Goal: Communication & Community: Answer question/provide support

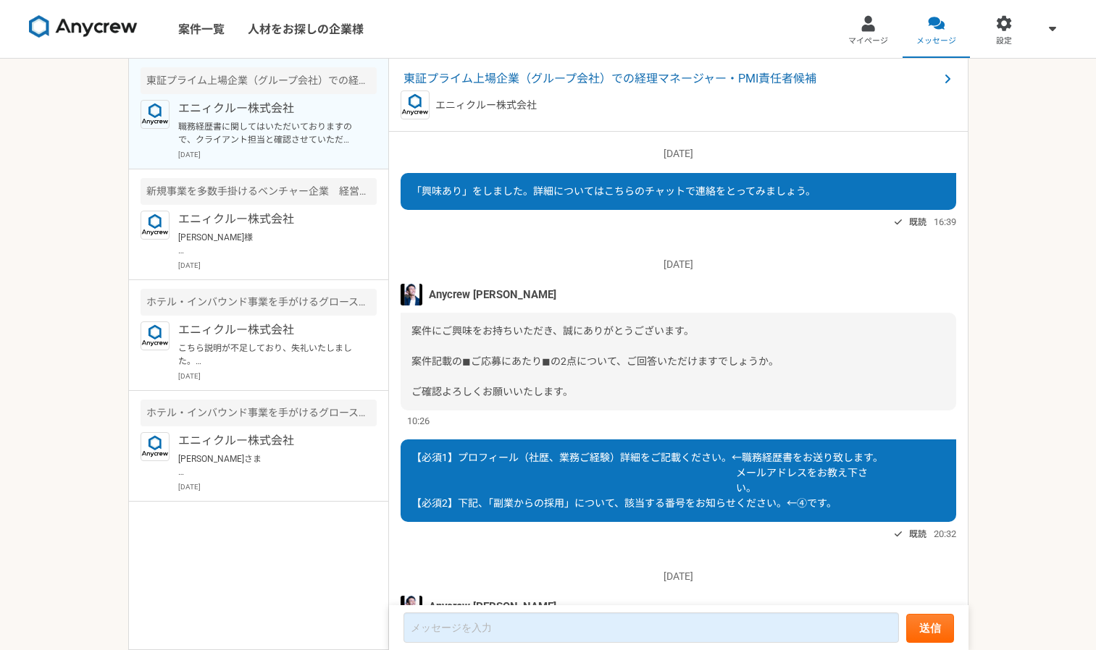
scroll to position [317, 0]
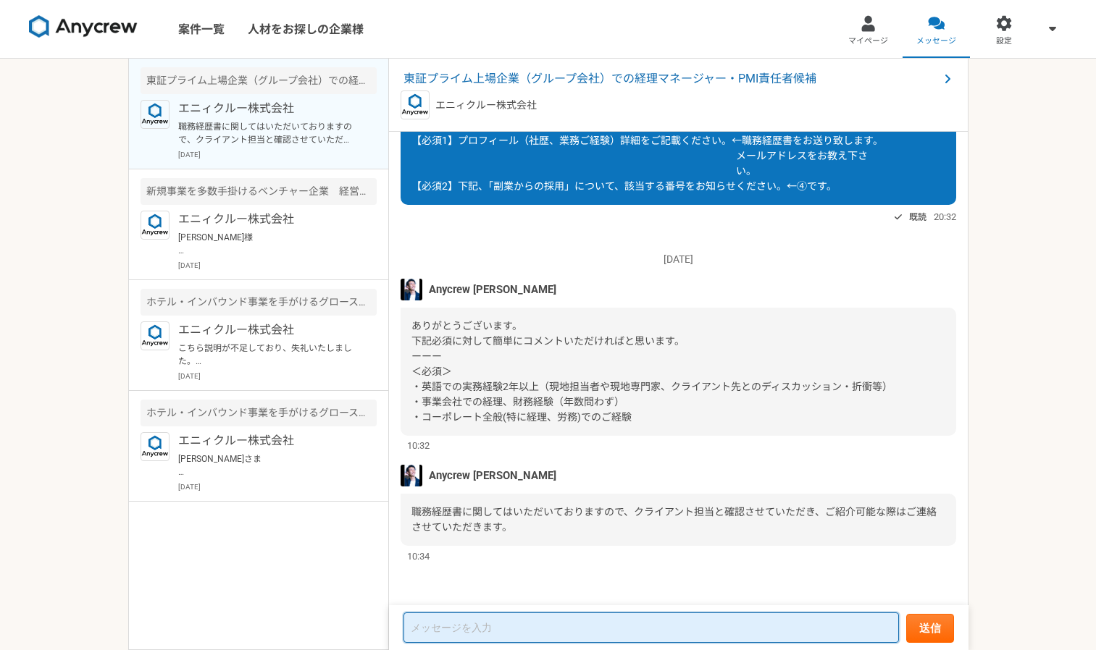
click at [483, 626] on textarea at bounding box center [650, 628] width 495 height 30
click at [658, 627] on textarea "ご連絡有難うございます。以下、ご回答致します。" at bounding box center [650, 628] width 495 height 29
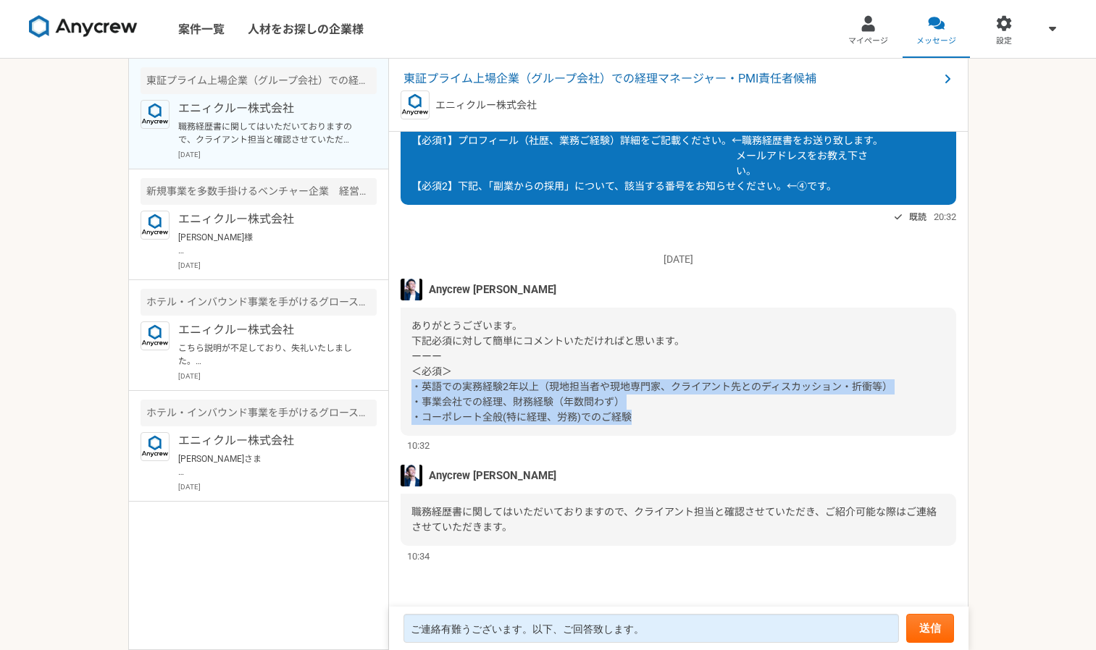
drag, startPoint x: 415, startPoint y: 390, endPoint x: 637, endPoint y: 423, distance: 224.8
click at [637, 423] on div "ありがとうございます。 下記必須に対して簡単にコメントいただければと思います。 ーーー ＜必須＞ ・英語での実務経験2年以上（現地担当者や現地専門家、クライア…" at bounding box center [679, 372] width 556 height 128
copy span "・英語での実務経験2年以上（現地担当者や現地専門家、クライアント先とのディスカッション・折衝等） ・事業会社での経理、財務経験（年数問わず） ・コーポレート全…"
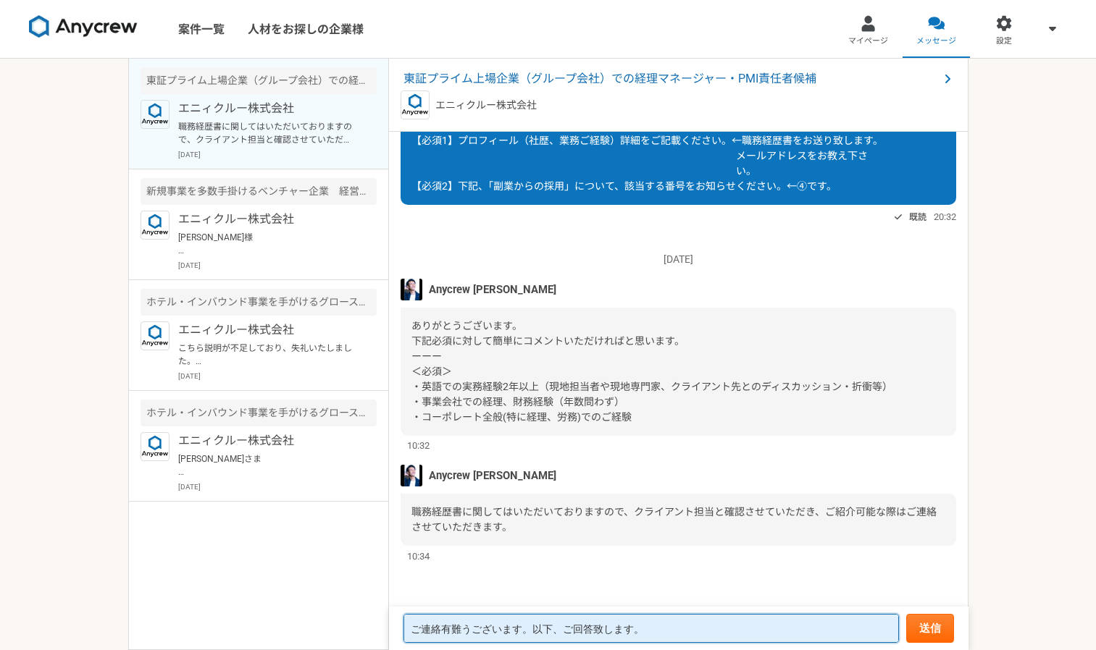
click at [676, 630] on textarea "ご連絡有難うございます。以下、ご回答致します。" at bounding box center [650, 628] width 495 height 29
paste textarea "英語での実務経験2年以上（現地担当者や現地専門家、[PERSON_NAME]先とのディスカッション・折衝等） ・事業会社での経理、財務経験（年数問わず） ・コ…"
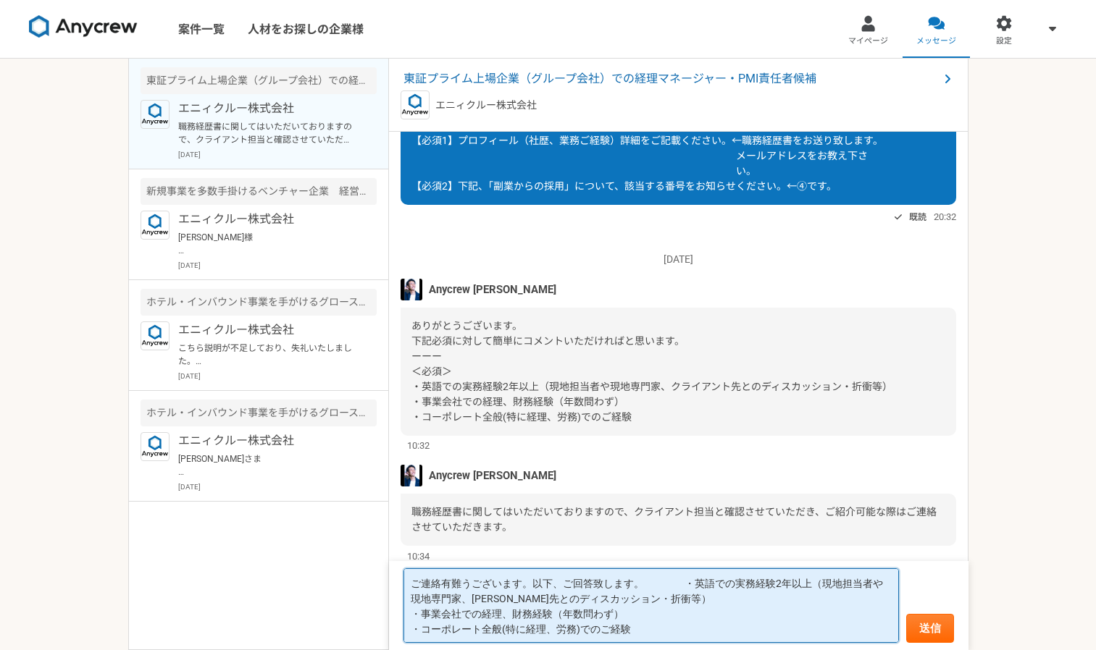
click at [676, 584] on textarea "ご連絡有難うございます。以下、ご回答致します。　　　　・英語での実務経験2年以上（現地担当者や現地専門家、[PERSON_NAME]先とのディスカッション・折…" at bounding box center [650, 606] width 495 height 75
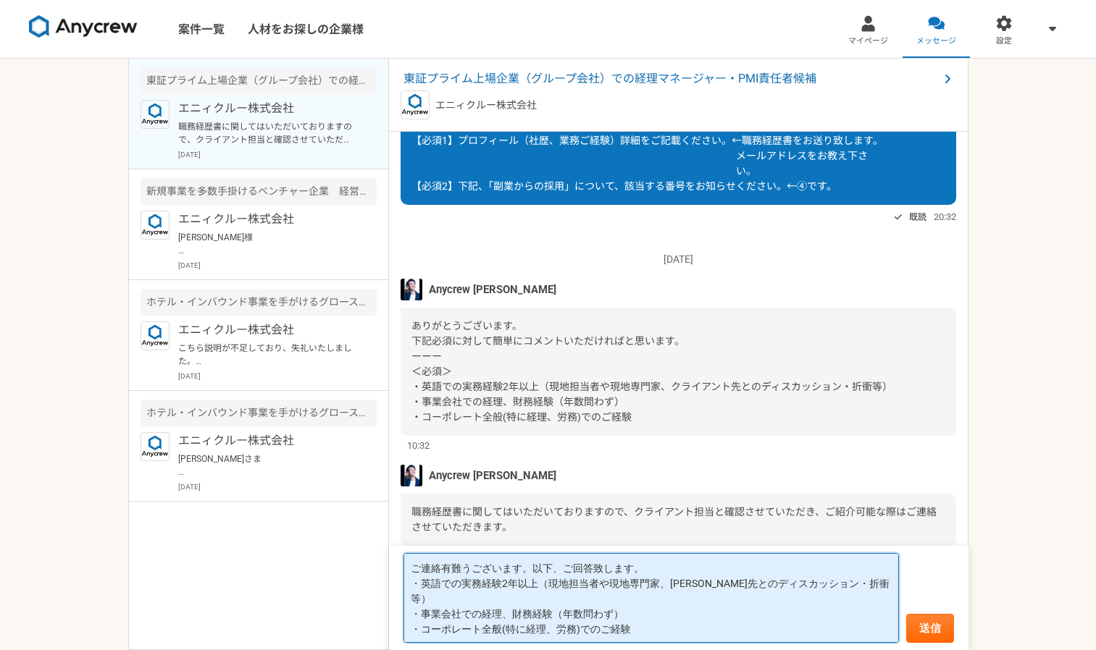
click at [477, 600] on textarea "ご連絡有難うございます。以下、ご回答致します。 ・英語での実務経験2年以上（現地担当者や現地専門家、[PERSON_NAME]先とのディスカッション・折衝等）…" at bounding box center [650, 598] width 495 height 90
click at [645, 614] on textarea "ご連絡有難うございます。以下、ご回答致します。 ・英語での実務経験2年以上（現地担当者や現地専門家、[PERSON_NAME]先とのディスカッション・折衝等）…" at bounding box center [650, 598] width 495 height 90
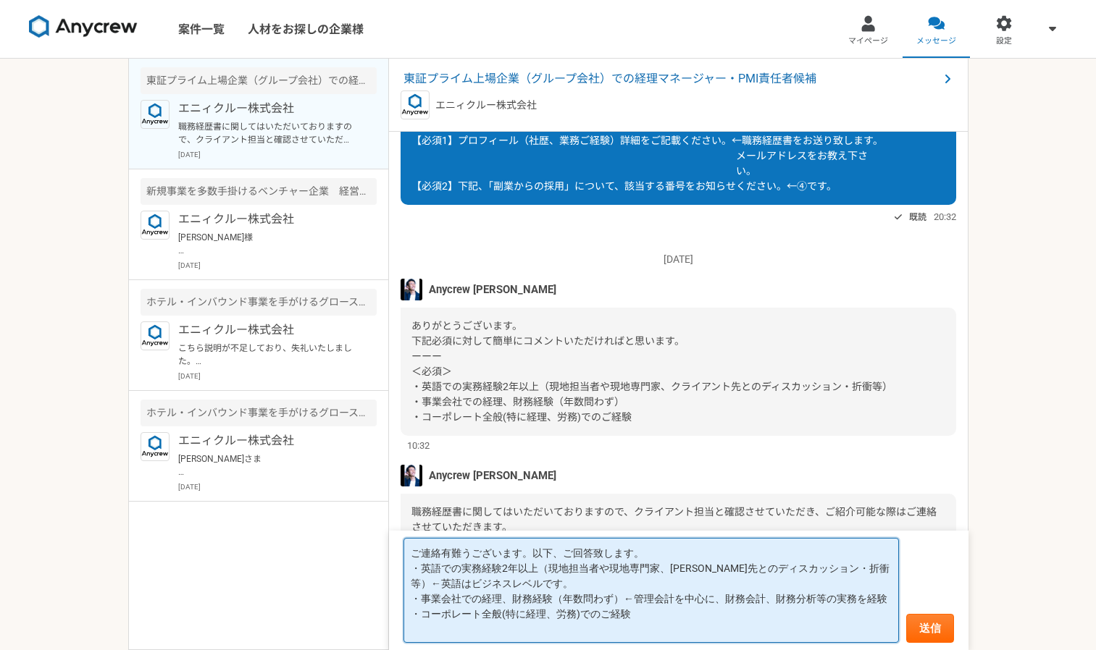
click at [647, 634] on textarea "ご連絡有難うございます。以下、ご回答致します。 ・英語での実務経験2年以上（現地担当者や現地専門家、[PERSON_NAME]先とのディスカッション・折衝等）…" at bounding box center [650, 590] width 495 height 105
type textarea "ご連絡有難うございます。以下、ご回答致します。 ・英語での実務経験2年以上（現地担当者や現地専門家、[PERSON_NAME]先とのディスカッション・折衝等）…"
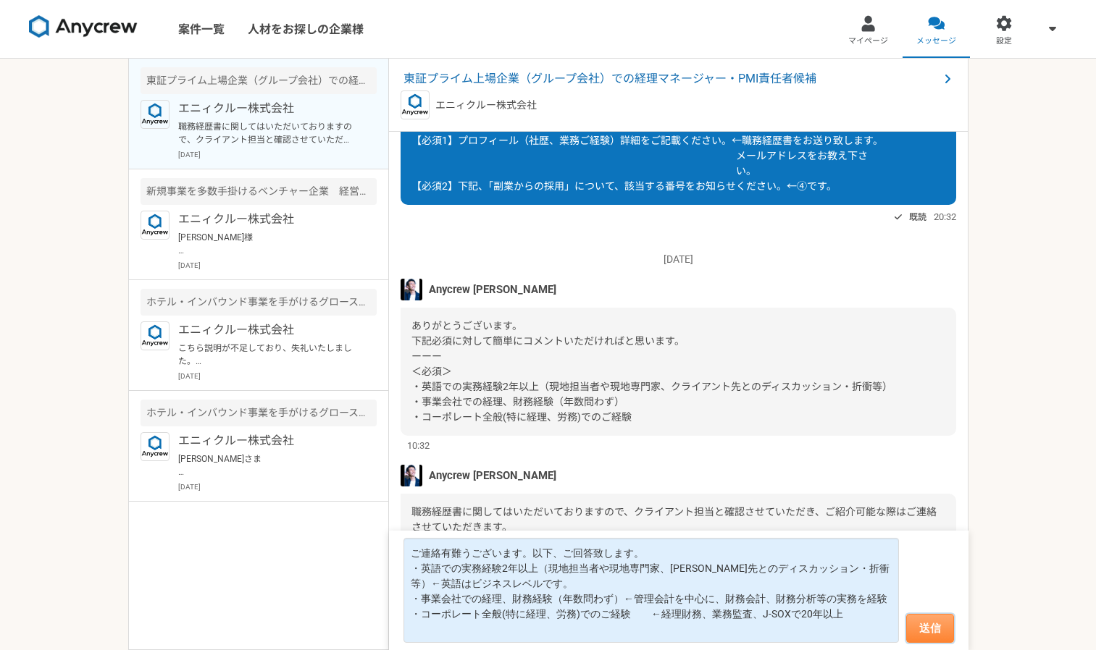
click at [927, 632] on button "送信" at bounding box center [930, 628] width 48 height 29
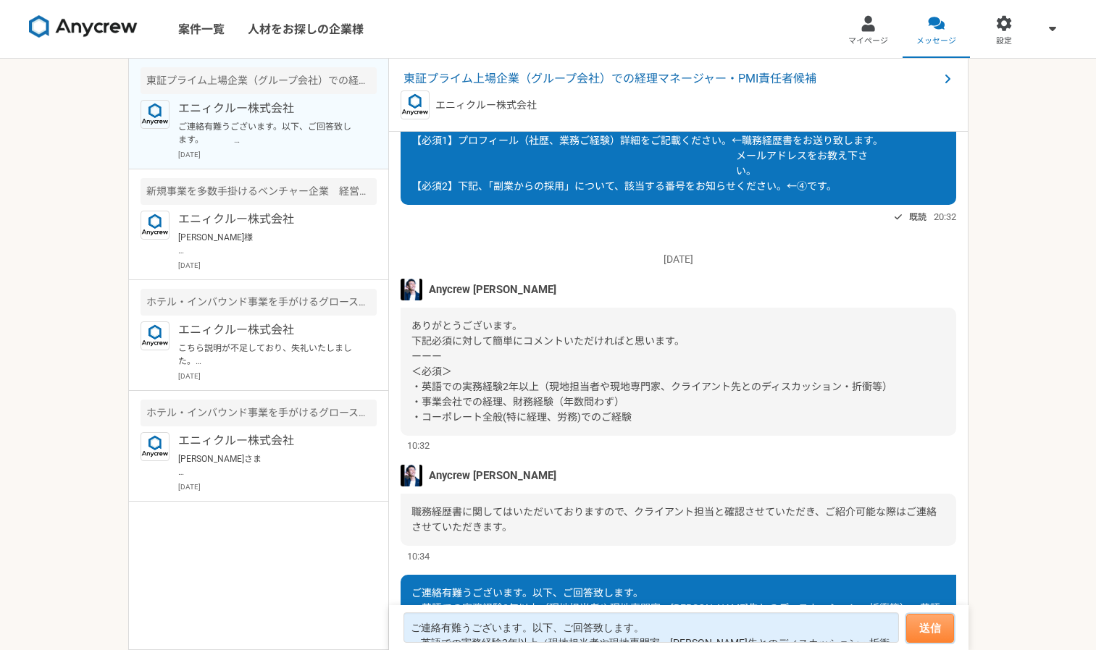
scroll to position [444, 0]
